Goal: Task Accomplishment & Management: Manage account settings

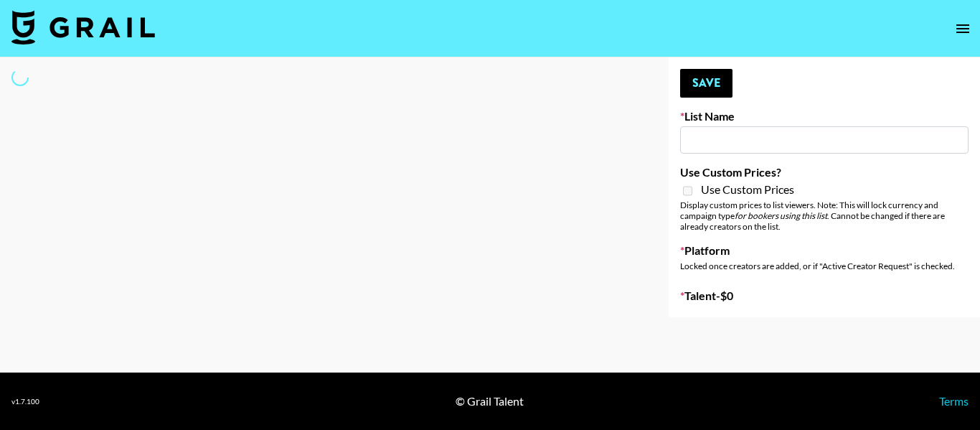
click at [718, 137] on input at bounding box center [824, 139] width 288 height 27
type input "myname"
click at [718, 137] on input "myname" at bounding box center [824, 139] width 288 height 27
select select "Song"
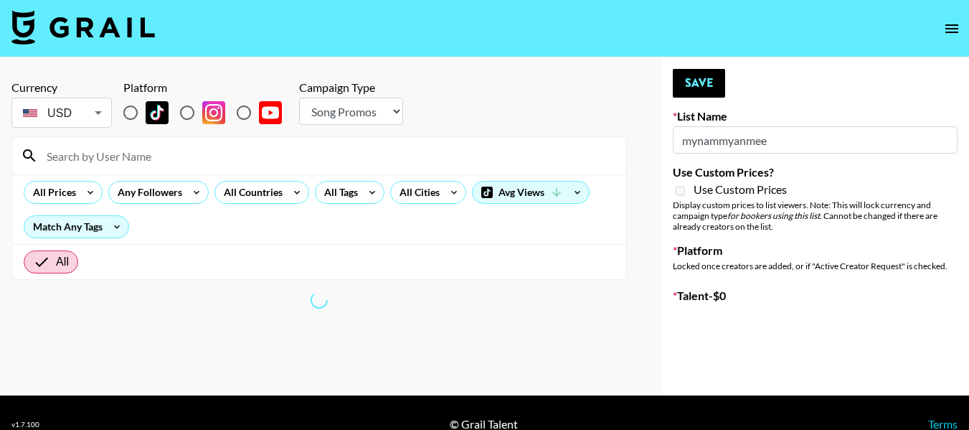
click at [739, 138] on input "mynammyanmee" at bounding box center [815, 139] width 285 height 27
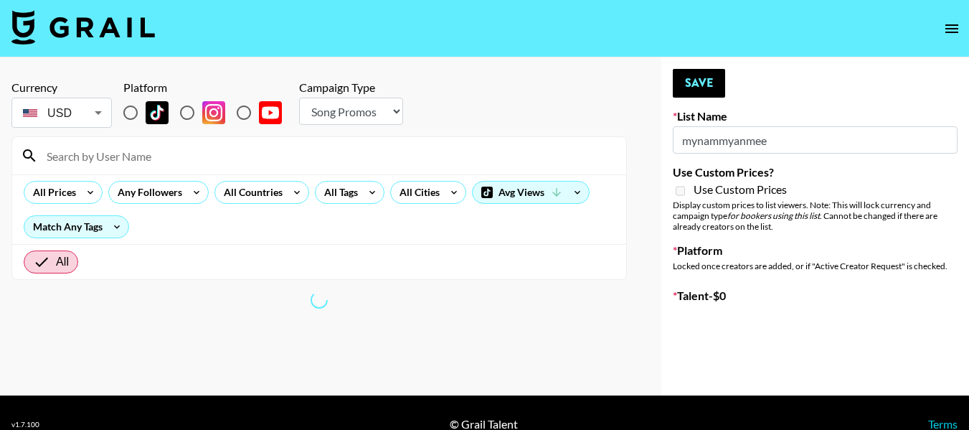
click at [739, 138] on input "mynammyanmee" at bounding box center [815, 139] width 285 height 27
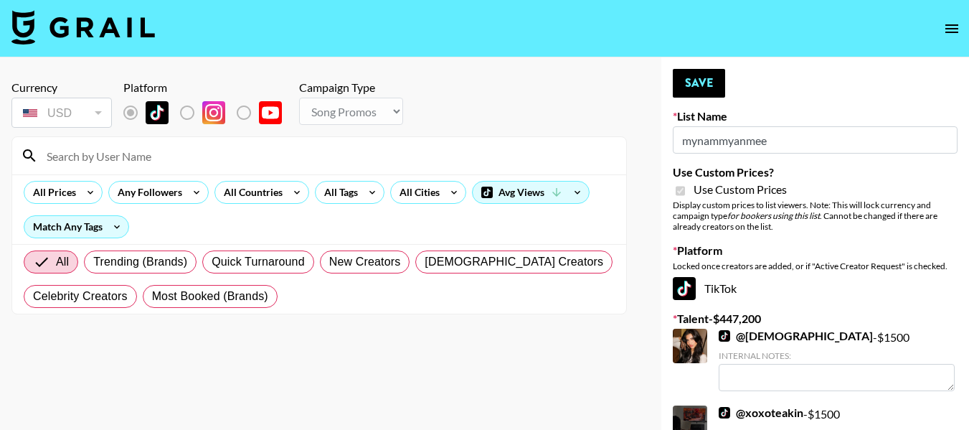
type input "Axis-Y - [DATE]"
checkbox input "true"
radio input "true"
select select "Brand"
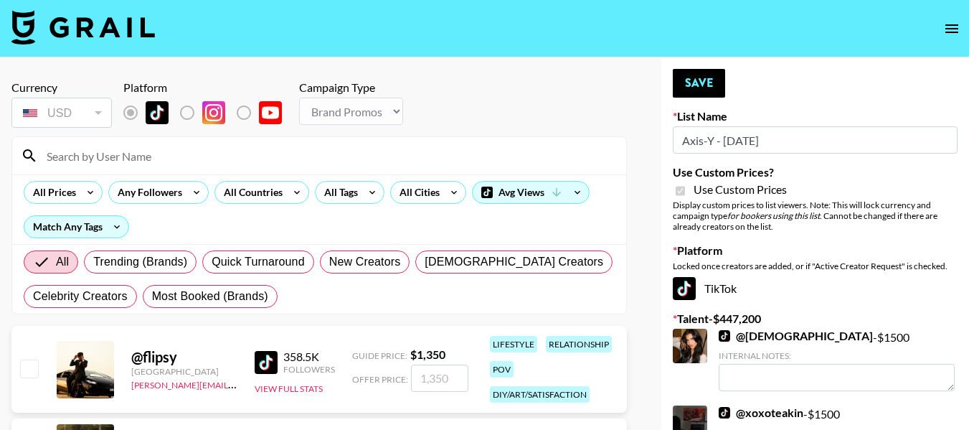
drag, startPoint x: 774, startPoint y: 142, endPoint x: 673, endPoint y: 131, distance: 101.0
click at [673, 131] on input "Axis-Y - [DATE]" at bounding box center [815, 139] width 285 height 27
type input "Axis-Y - [DATE]"
click at [126, 151] on input at bounding box center [328, 155] width 580 height 23
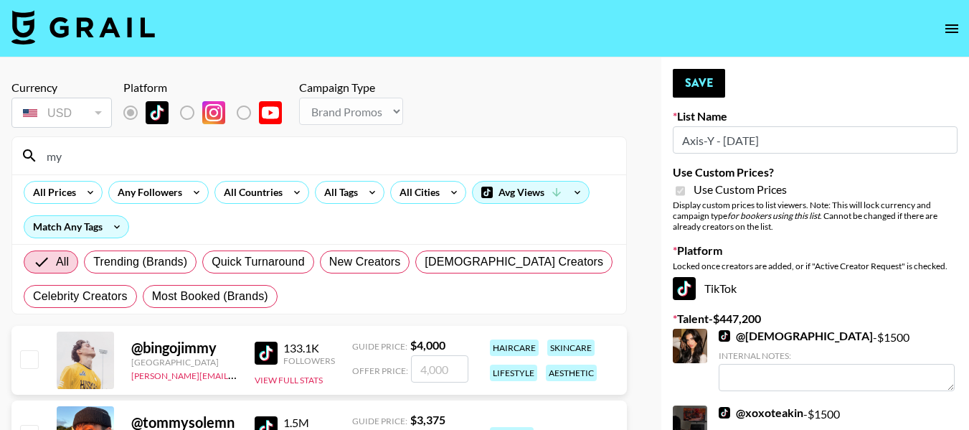
type input "m"
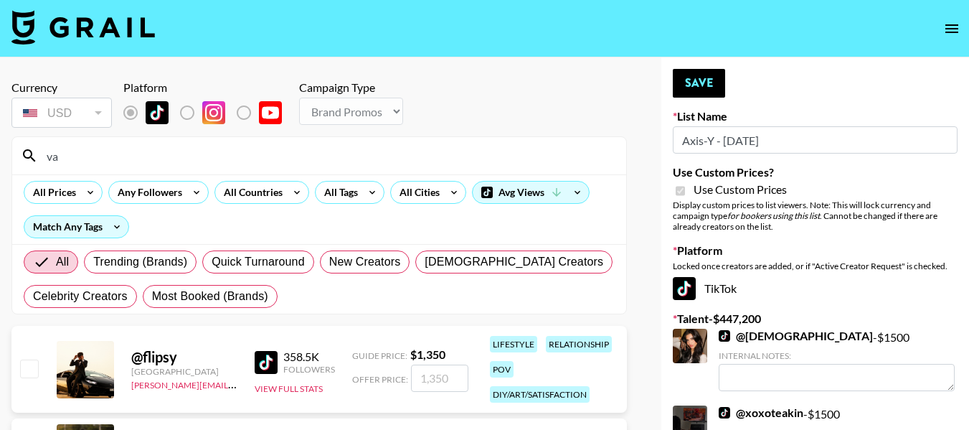
type input "val"
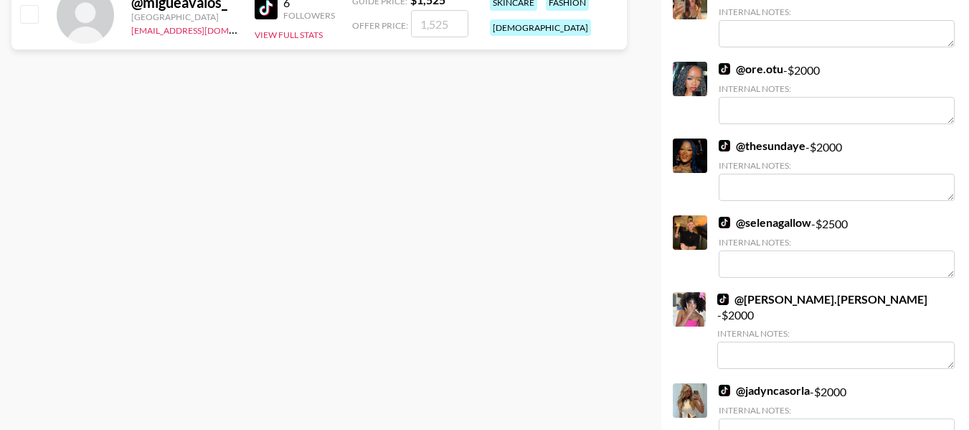
scroll to position [2439, 0]
